Goal: Task Accomplishment & Management: Manage account settings

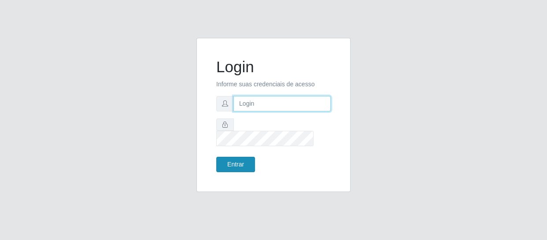
type input "[EMAIL_ADDRESS][DOMAIN_NAME]"
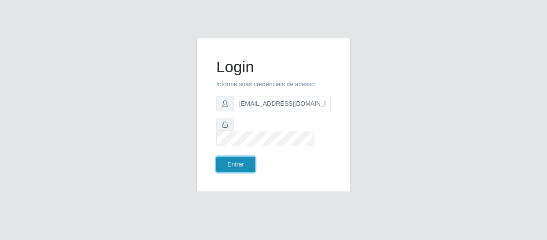
click at [236, 157] on button "Entrar" at bounding box center [235, 164] width 39 height 15
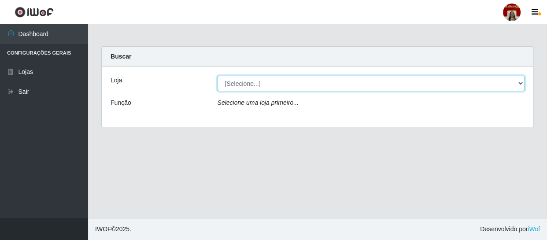
click at [256, 86] on select "[Selecione...] Mar Vermelho - Loja 04" at bounding box center [372, 83] width 308 height 15
select select "251"
click at [218, 76] on select "[Selecione...] Mar Vermelho - Loja 04" at bounding box center [372, 83] width 308 height 15
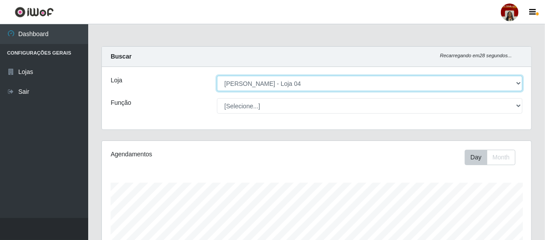
scroll to position [183, 429]
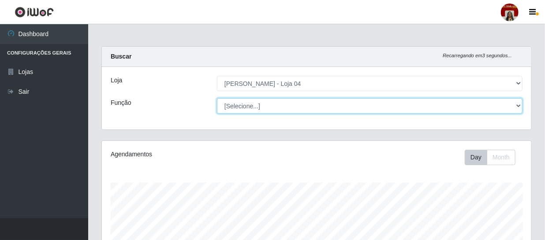
click at [251, 105] on select "[Selecione...] ASG ASG + ASG ++ Auxiliar de Depósito Auxiliar de Depósito + Aux…" at bounding box center [369, 105] width 305 height 15
select select "22"
click at [217, 98] on select "[Selecione...] ASG ASG + ASG ++ Auxiliar de Depósito Auxiliar de Depósito + Aux…" at bounding box center [369, 105] width 305 height 15
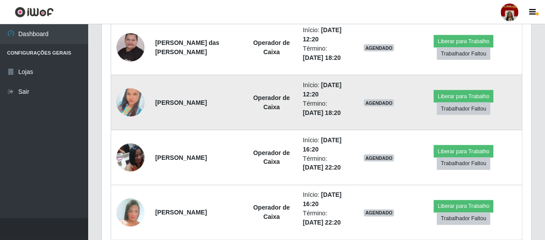
scroll to position [601, 0]
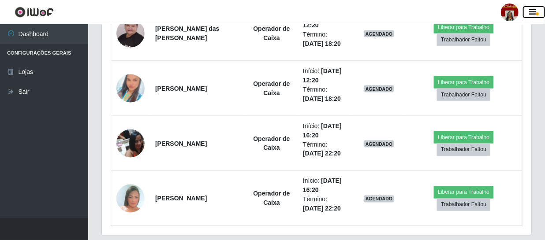
click at [533, 10] on icon "button" at bounding box center [532, 12] width 7 height 8
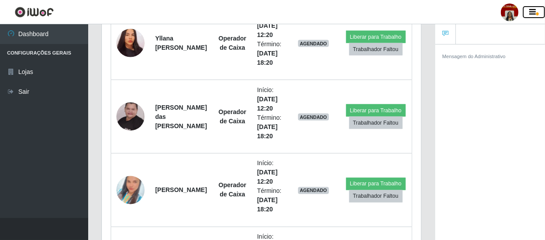
scroll to position [440537, 440401]
click at [533, 13] on icon "button" at bounding box center [532, 12] width 7 height 8
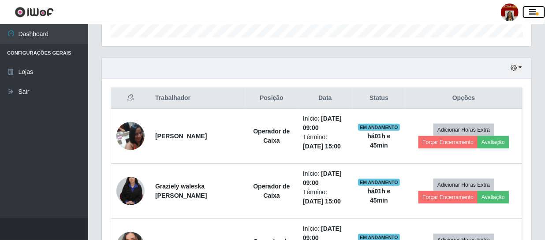
scroll to position [268, 0]
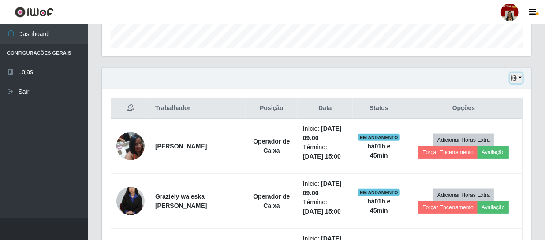
click at [513, 77] on icon "button" at bounding box center [513, 78] width 6 height 6
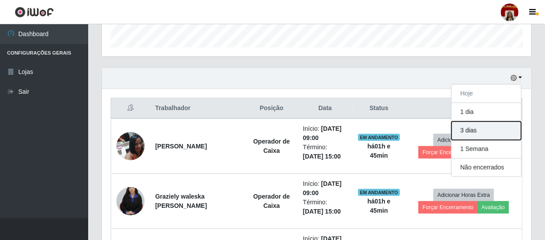
click at [486, 130] on button "3 dias" at bounding box center [486, 131] width 70 height 19
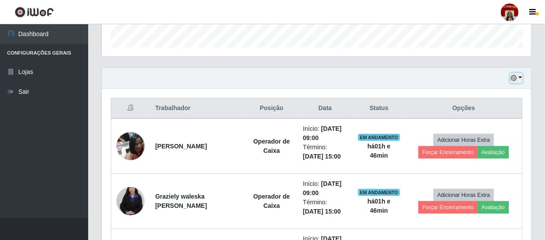
click at [515, 78] on icon "button" at bounding box center [513, 78] width 6 height 6
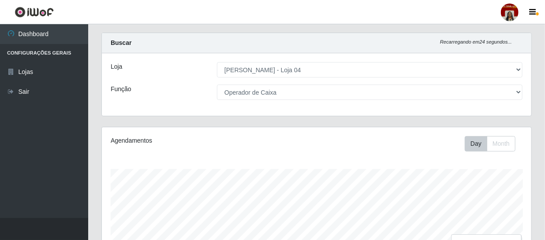
scroll to position [0, 0]
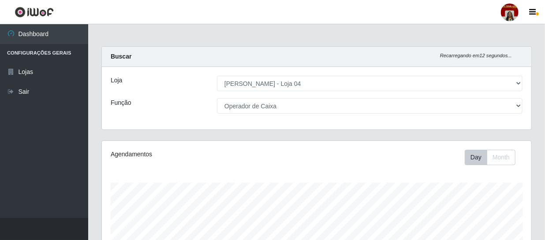
click at [33, 115] on ul "Dashboard Configurações Gerais Lojas Sair" at bounding box center [44, 121] width 88 height 194
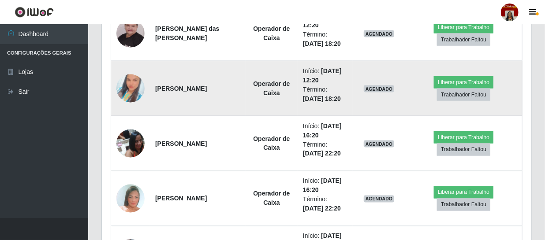
scroll to position [641, 0]
